Goal: Transaction & Acquisition: Subscribe to service/newsletter

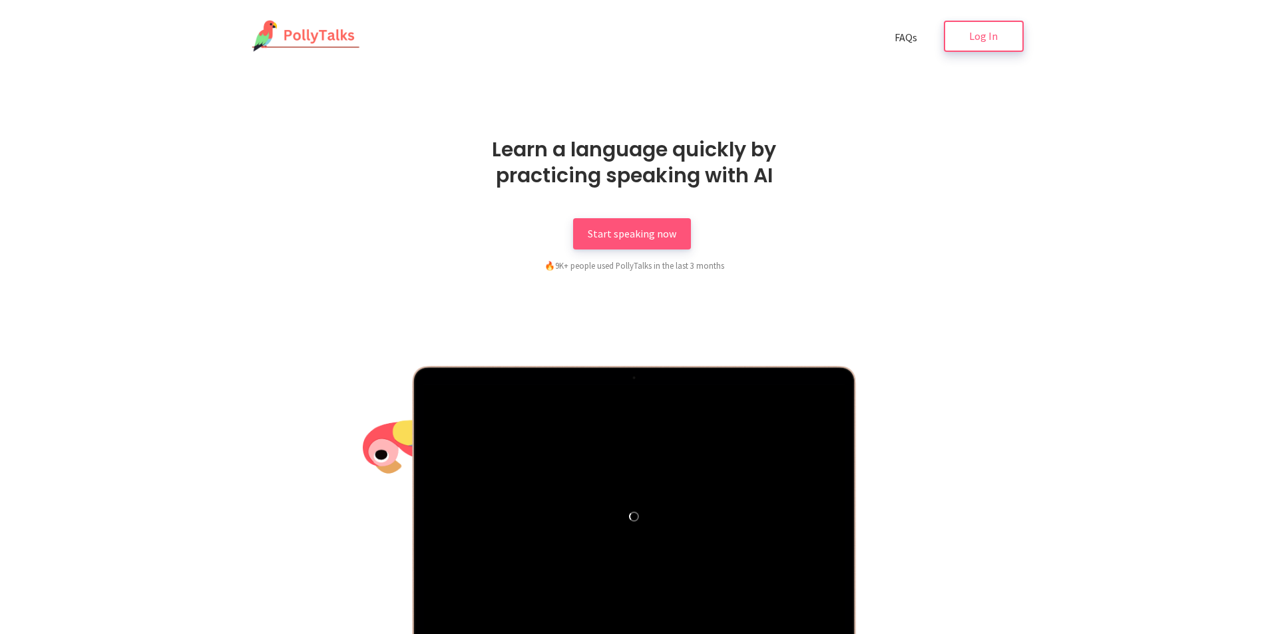
click at [982, 43] on span "Log In" at bounding box center [983, 35] width 29 height 13
click at [1018, 616] on div at bounding box center [634, 526] width 779 height 320
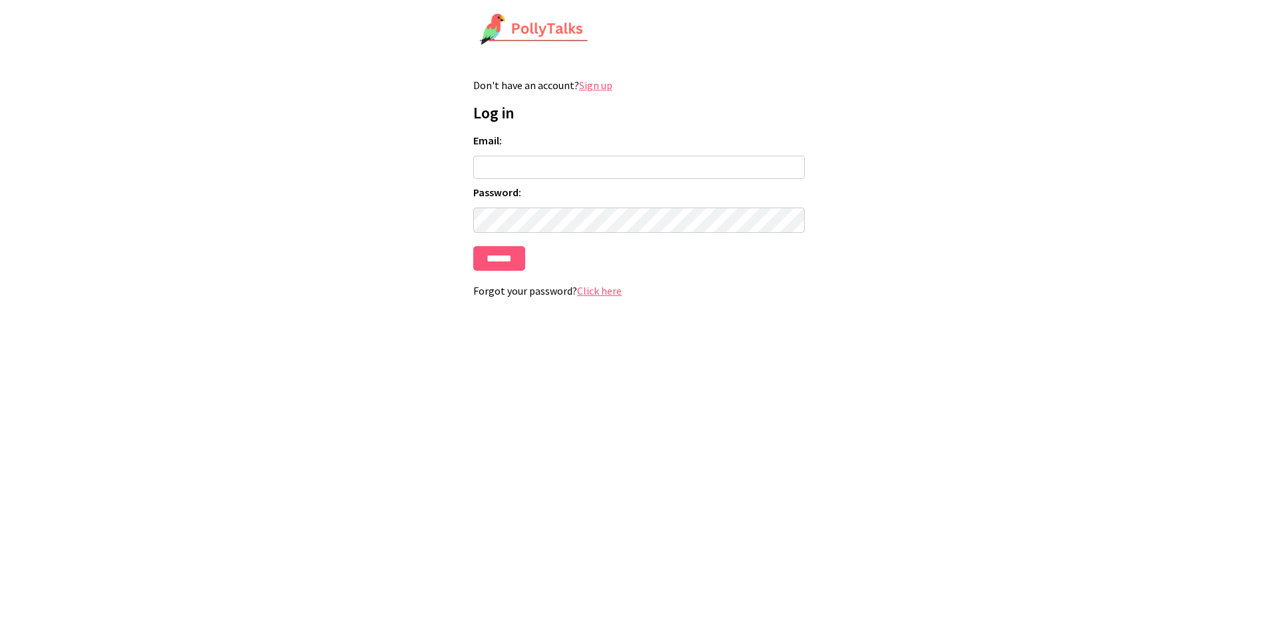
click at [594, 79] on link "Sign up" at bounding box center [595, 85] width 33 height 13
